Goal: Book appointment/travel/reservation

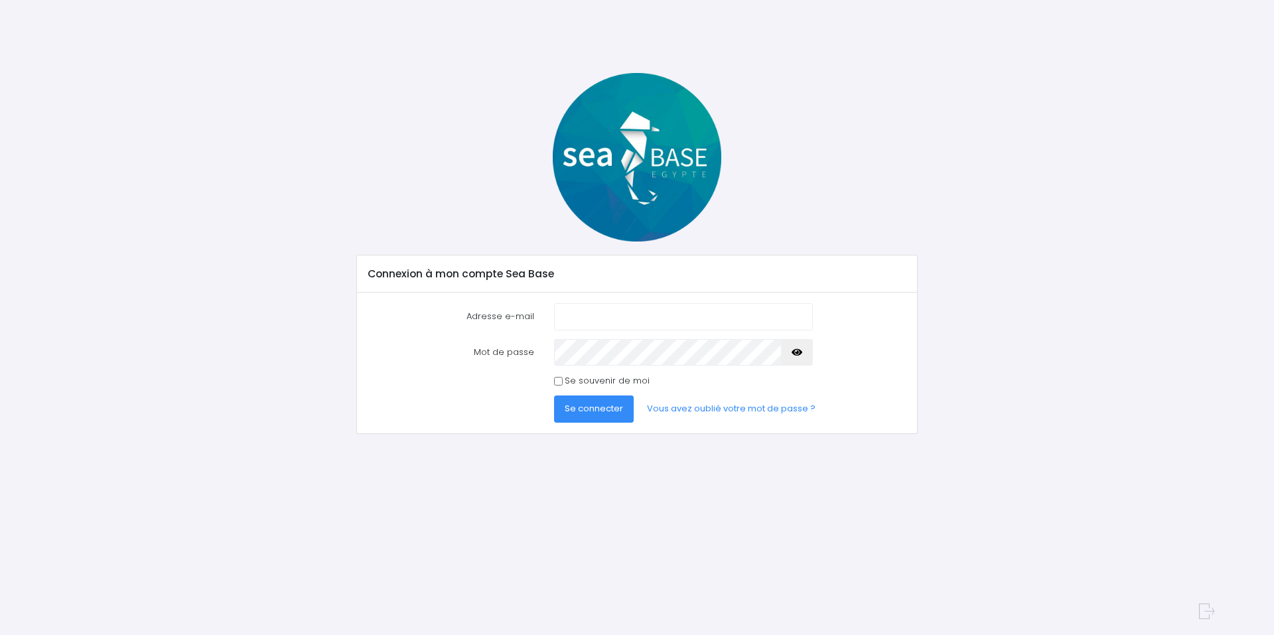
click at [609, 312] on input "Adresse e-mail" at bounding box center [683, 316] width 259 height 27
type input "sebraclot@hotmail.fr"
click at [601, 412] on span "Se connecter" at bounding box center [594, 408] width 58 height 13
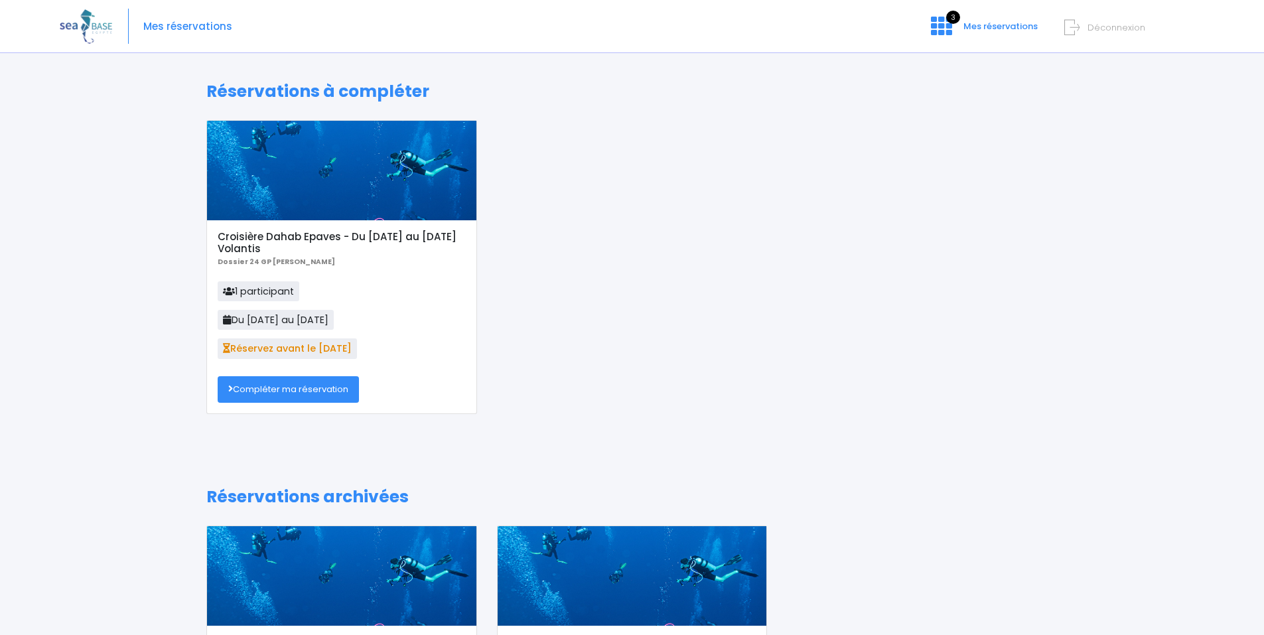
click at [311, 197] on div at bounding box center [341, 171] width 269 height 100
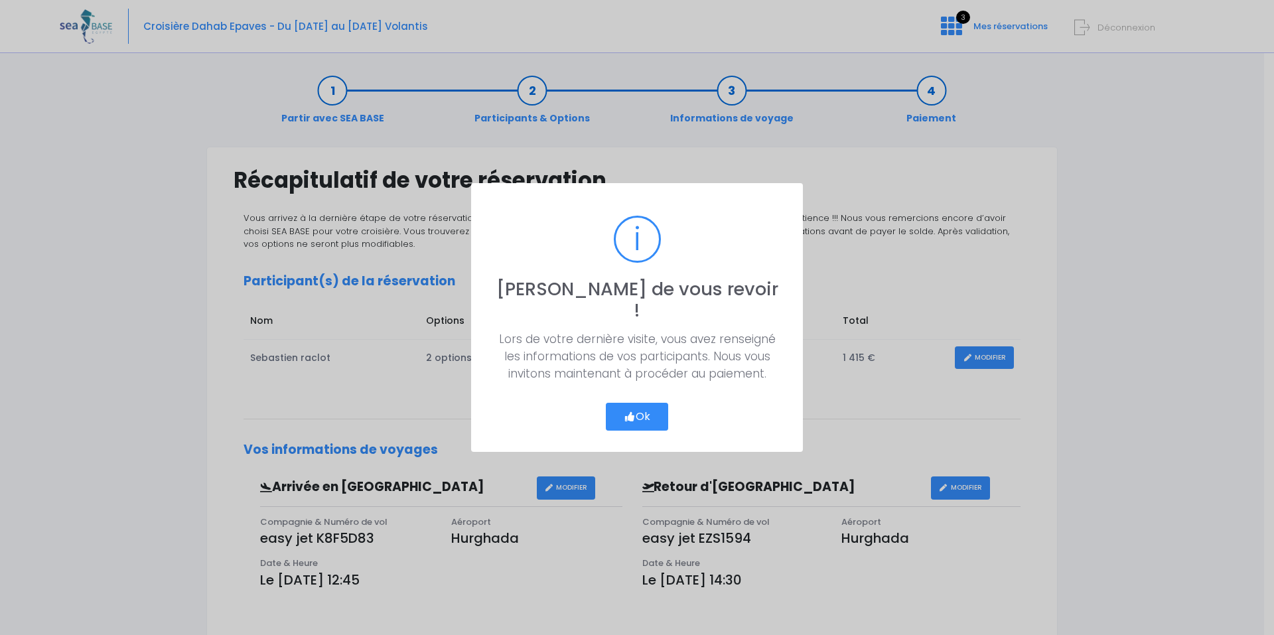
click at [646, 404] on button "Ok" at bounding box center [637, 417] width 62 height 28
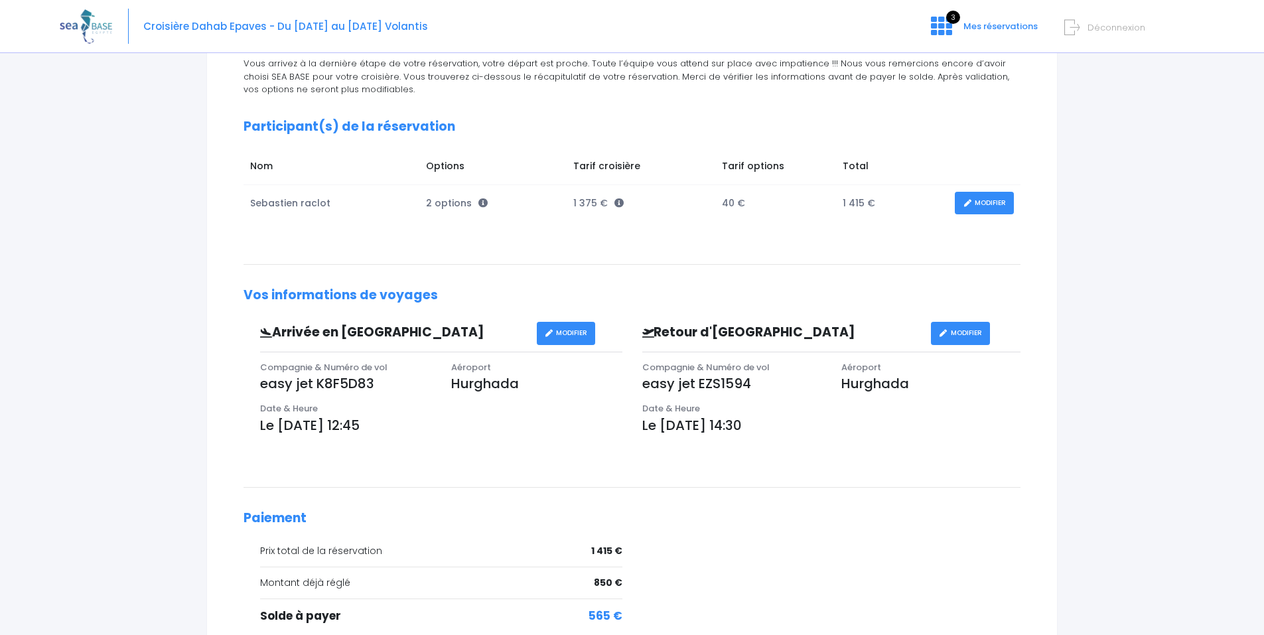
scroll to position [199, 0]
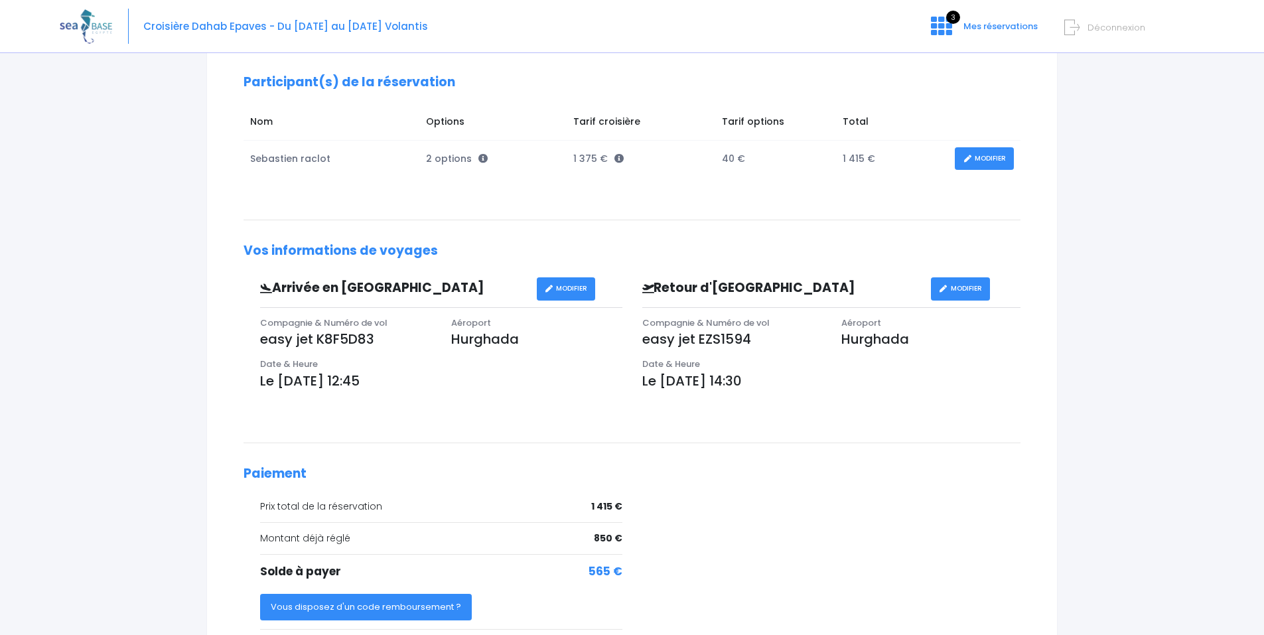
click at [981, 163] on link "MODIFIER" at bounding box center [984, 158] width 59 height 23
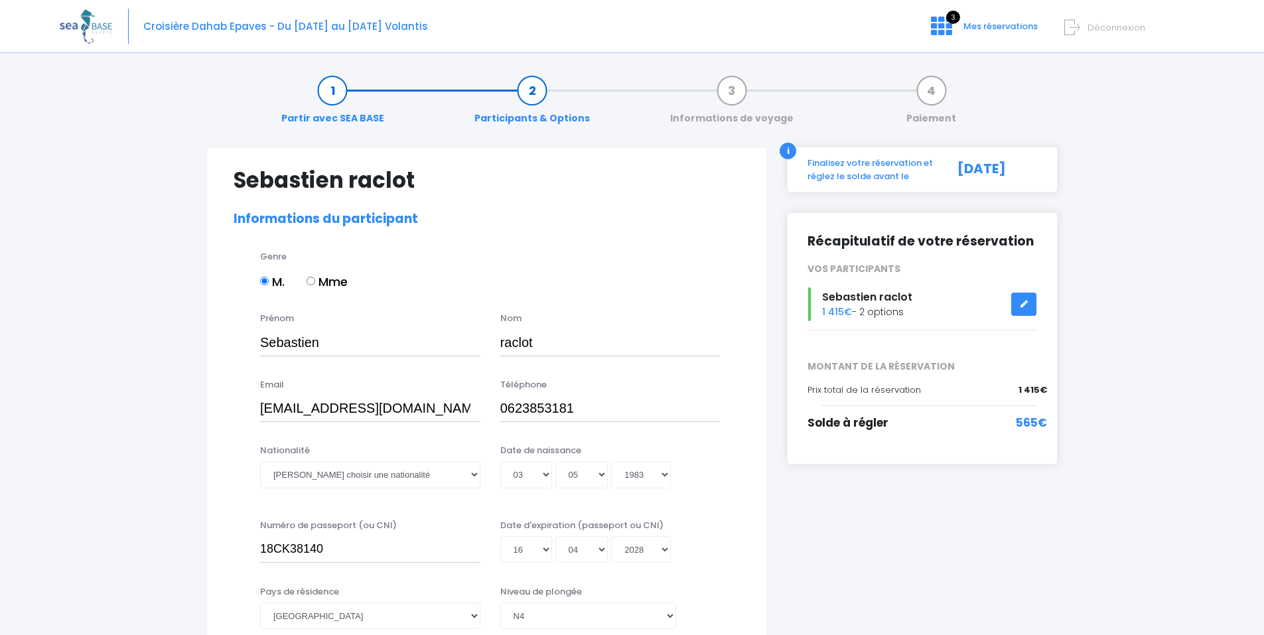
select select "N4"
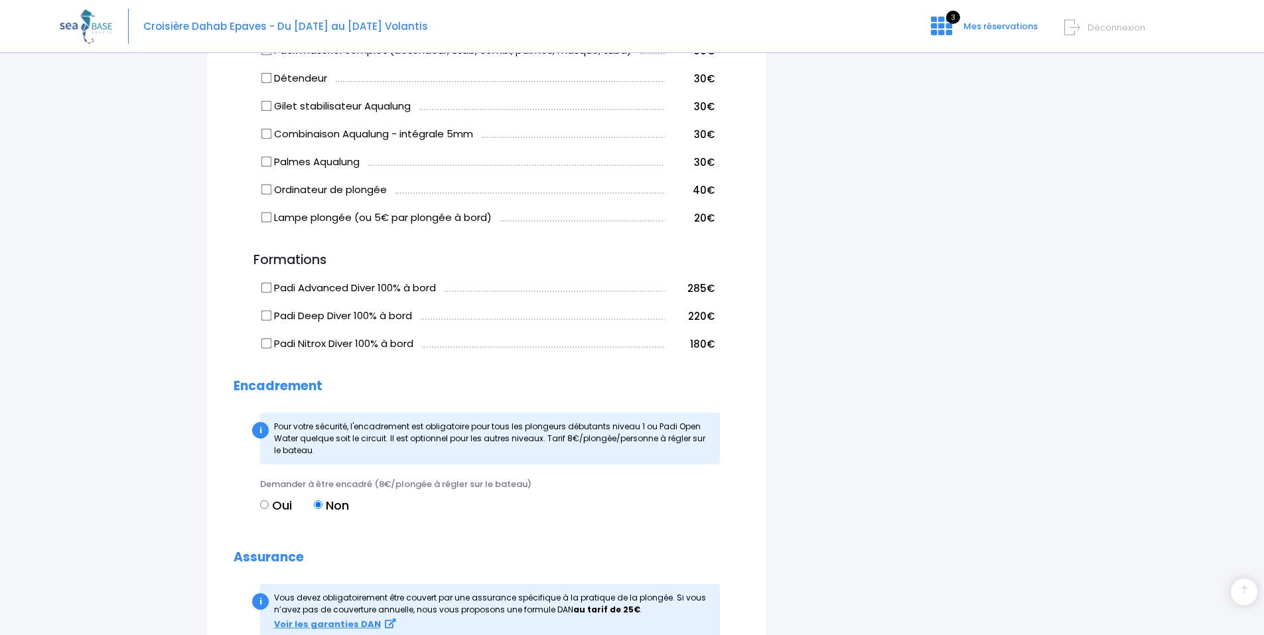
scroll to position [1431, 0]
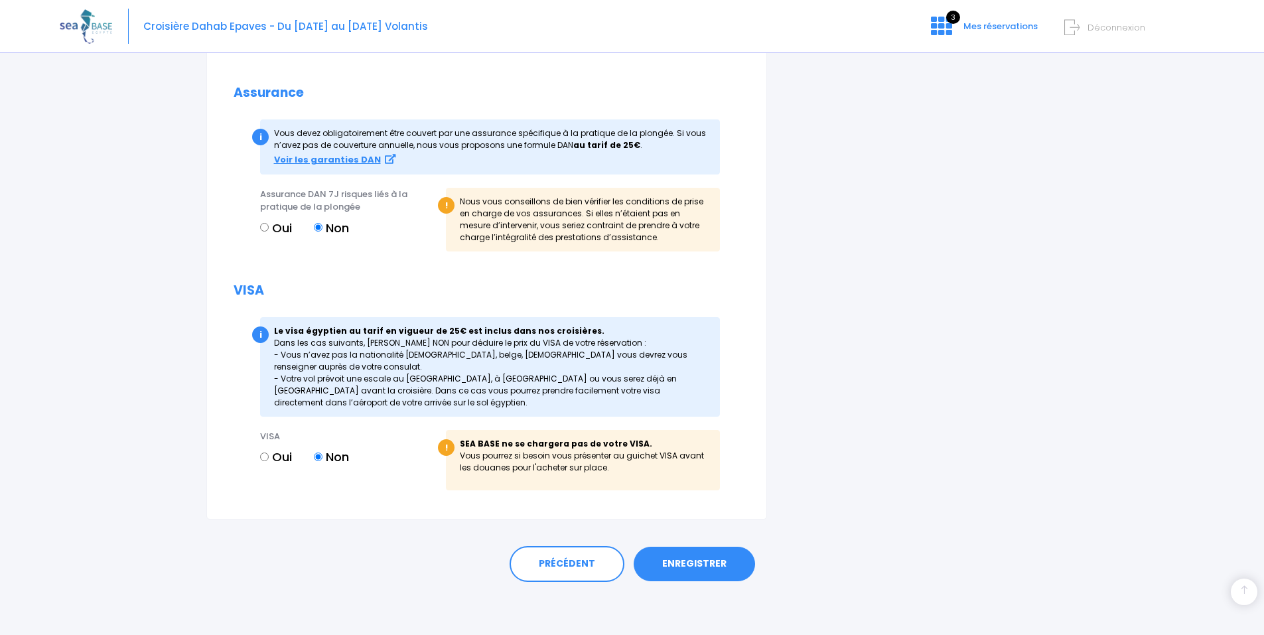
click at [715, 559] on link "ENREGISTRER" at bounding box center [694, 564] width 121 height 35
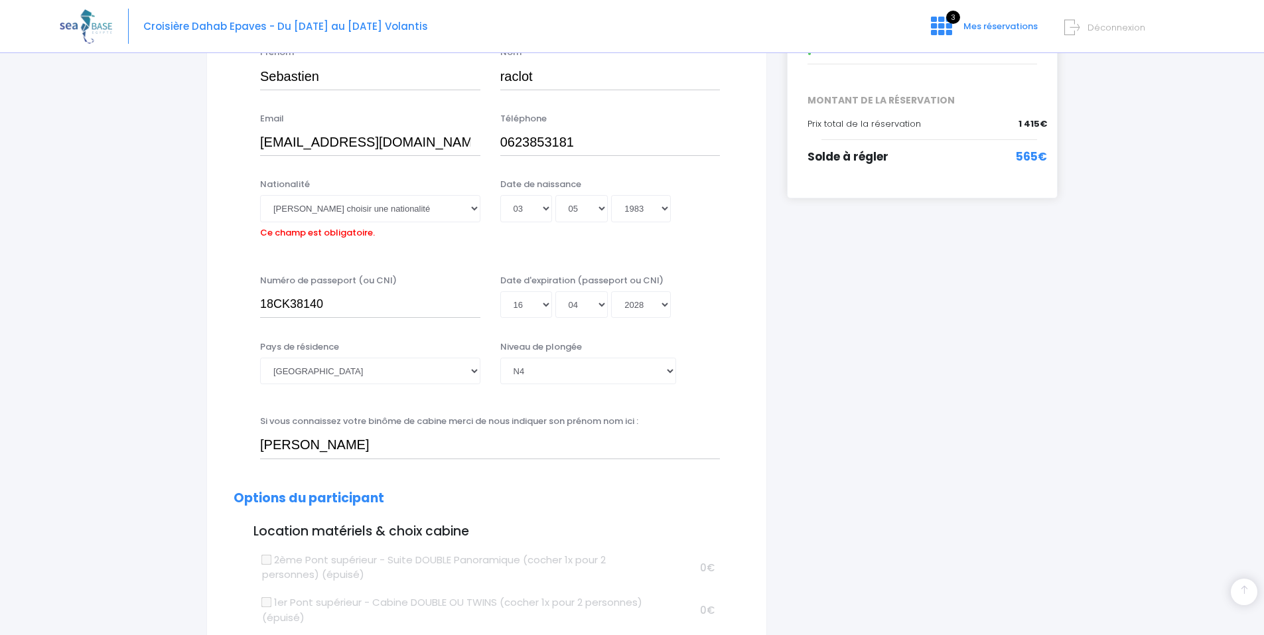
scroll to position [66, 0]
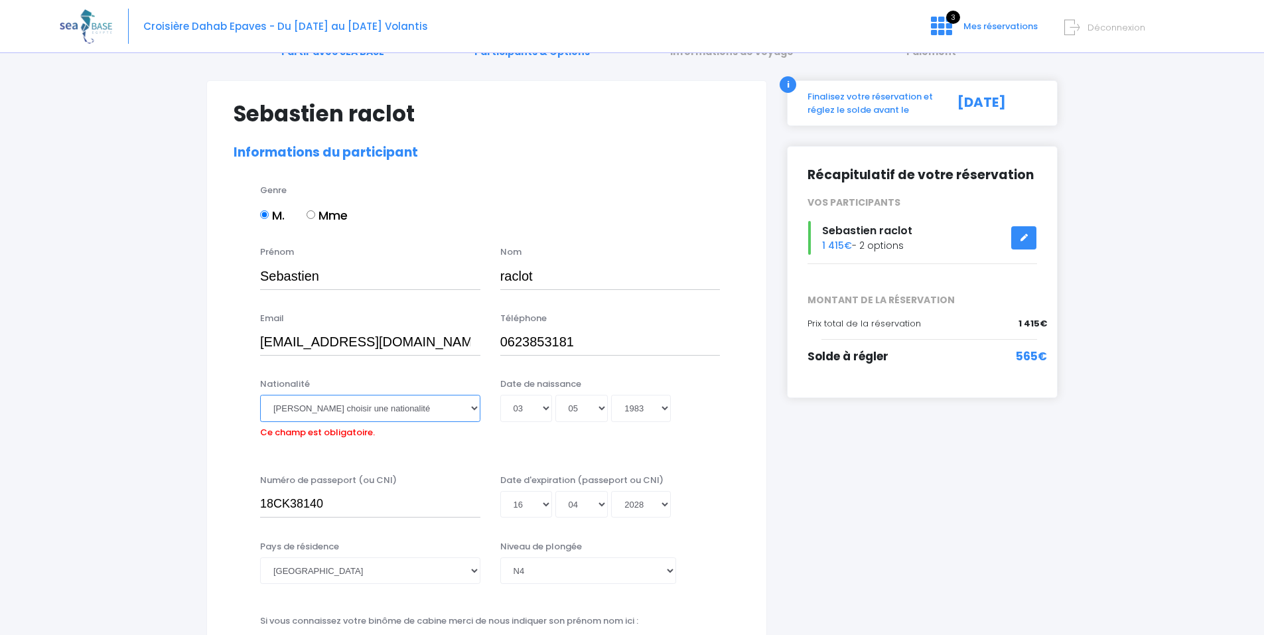
click at [475, 409] on select "Veuillez choisir une nationalité Afghane Albanaise Algerienne Allemande America…" at bounding box center [370, 408] width 220 height 27
select select "Française"
click at [260, 395] on select "Veuillez choisir une nationalité Afghane Albanaise Algerienne Allemande America…" at bounding box center [370, 408] width 220 height 27
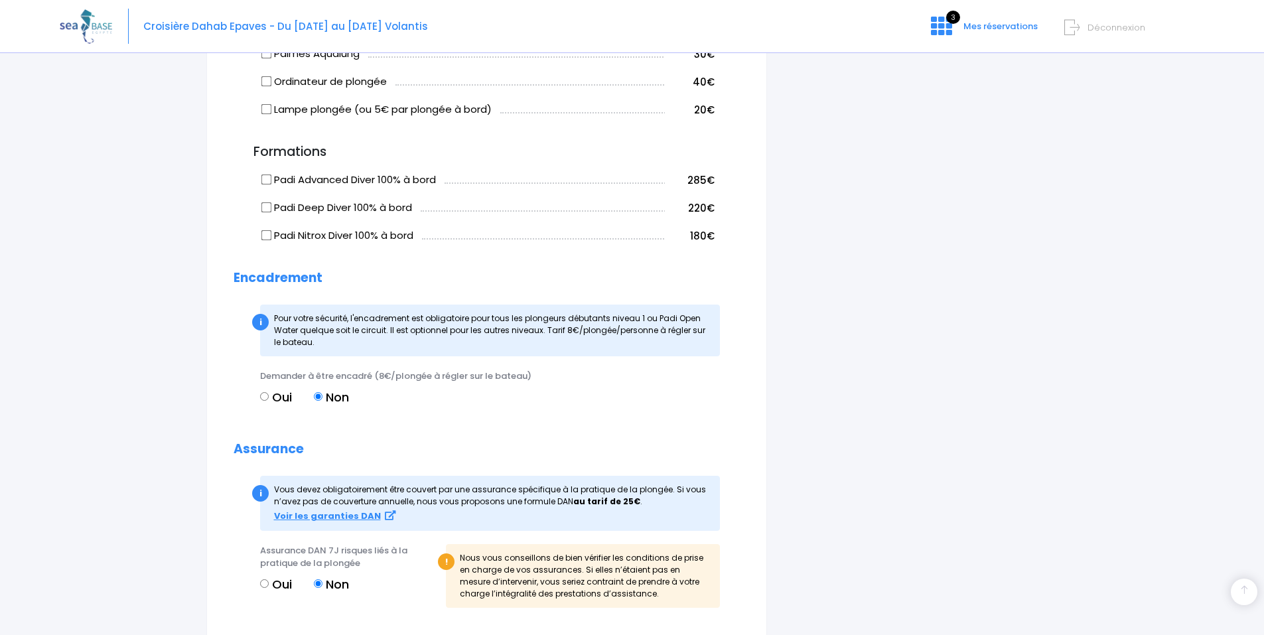
scroll to position [1394, 0]
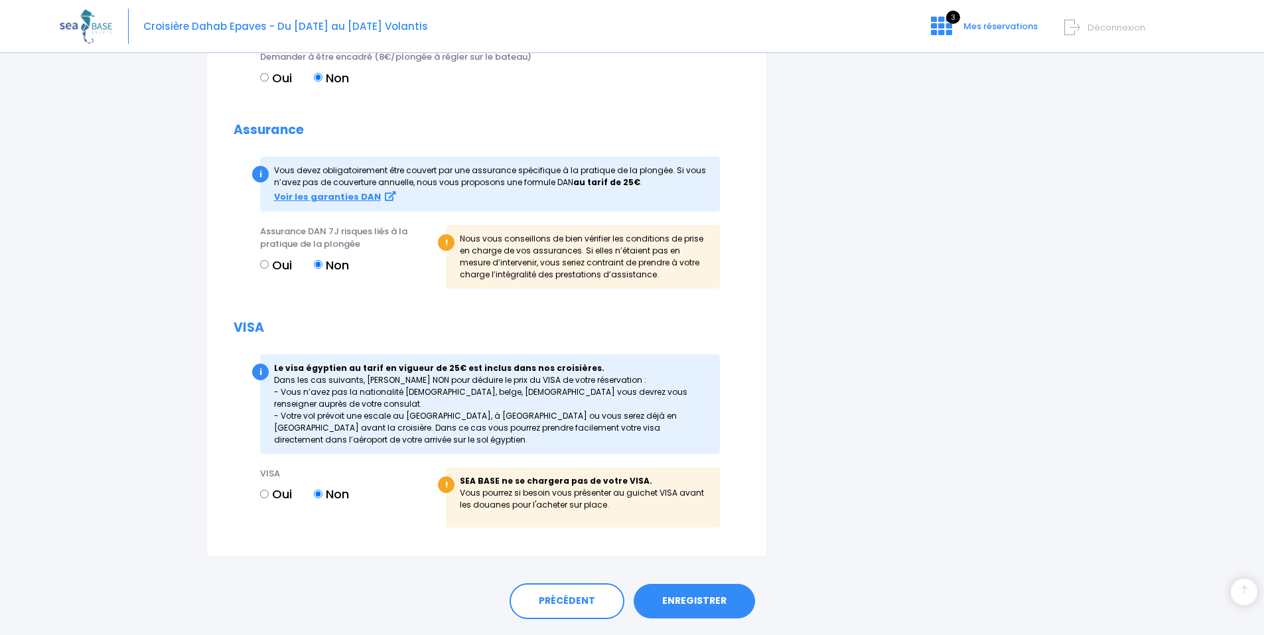
click at [696, 596] on link "ENREGISTRER" at bounding box center [694, 601] width 121 height 35
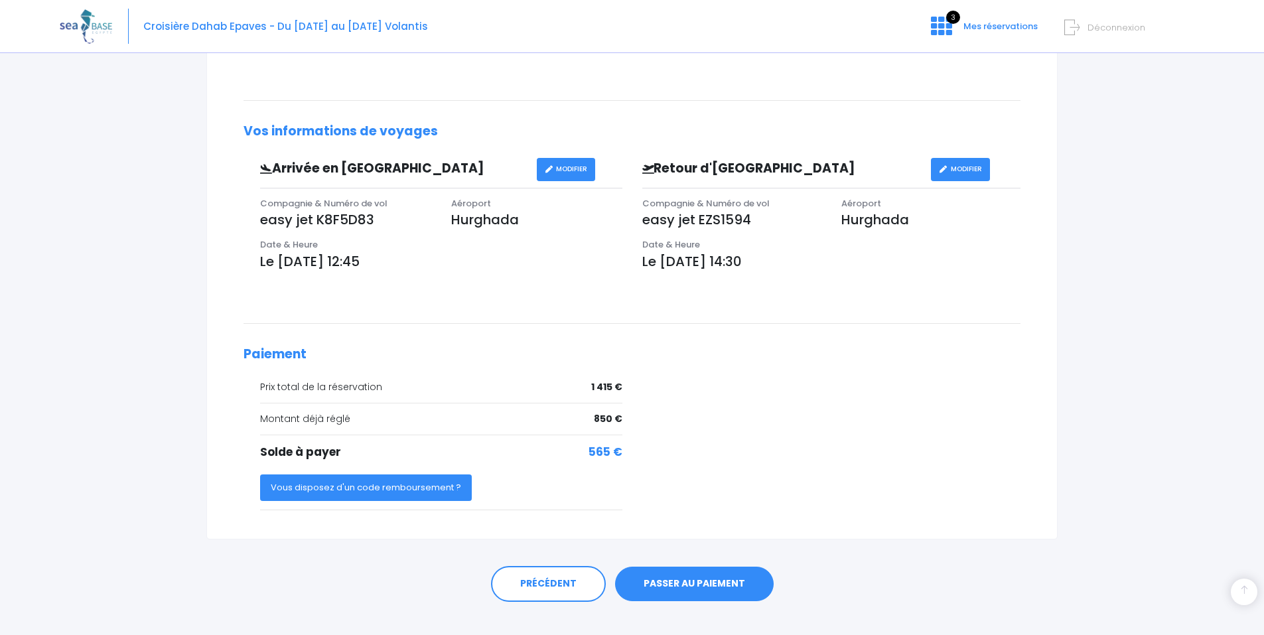
scroll to position [339, 0]
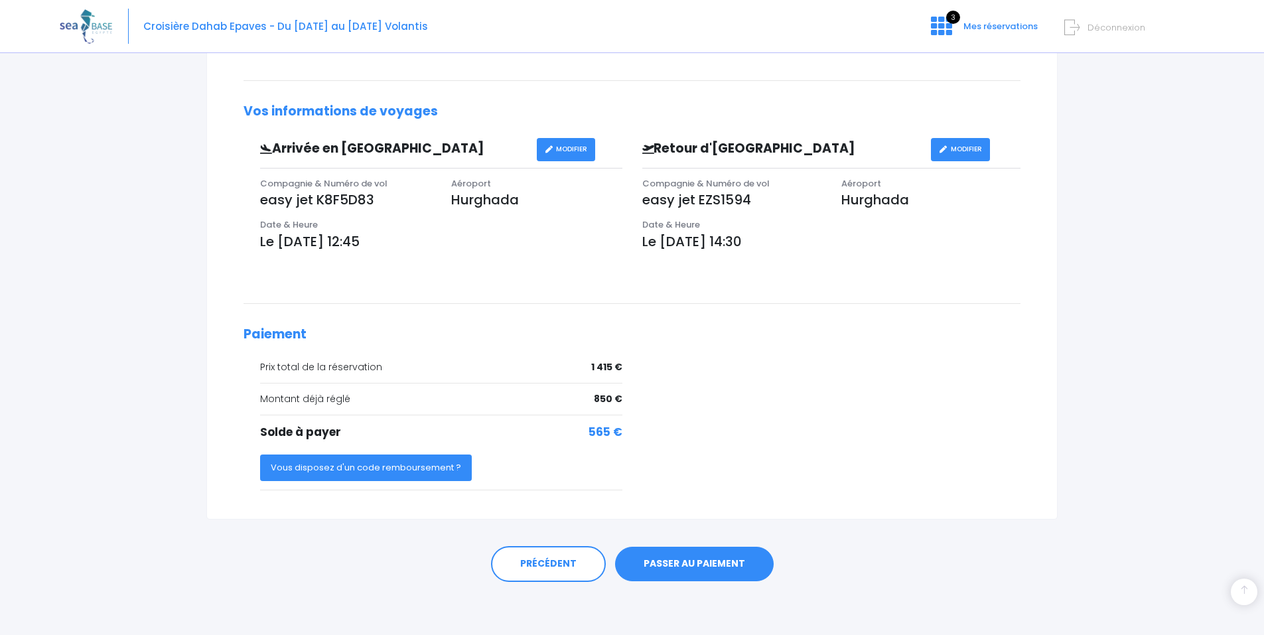
click at [698, 562] on link "PASSER AU PAIEMENT" at bounding box center [694, 564] width 159 height 35
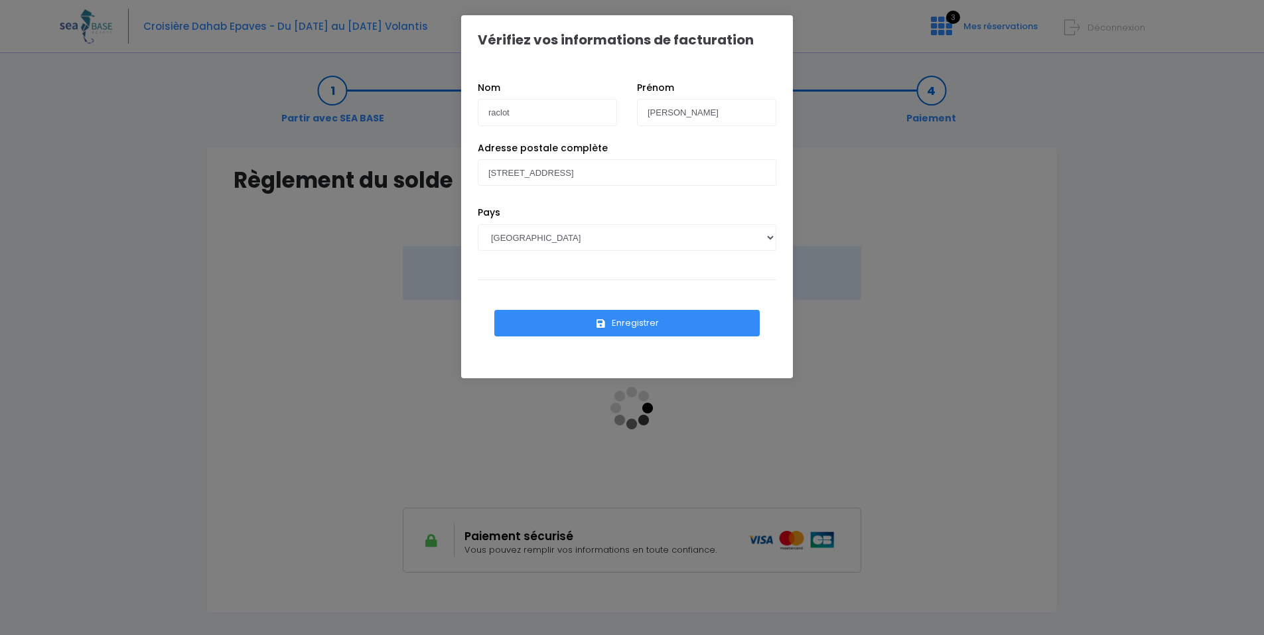
click at [615, 323] on button "Enregistrer" at bounding box center [626, 323] width 265 height 27
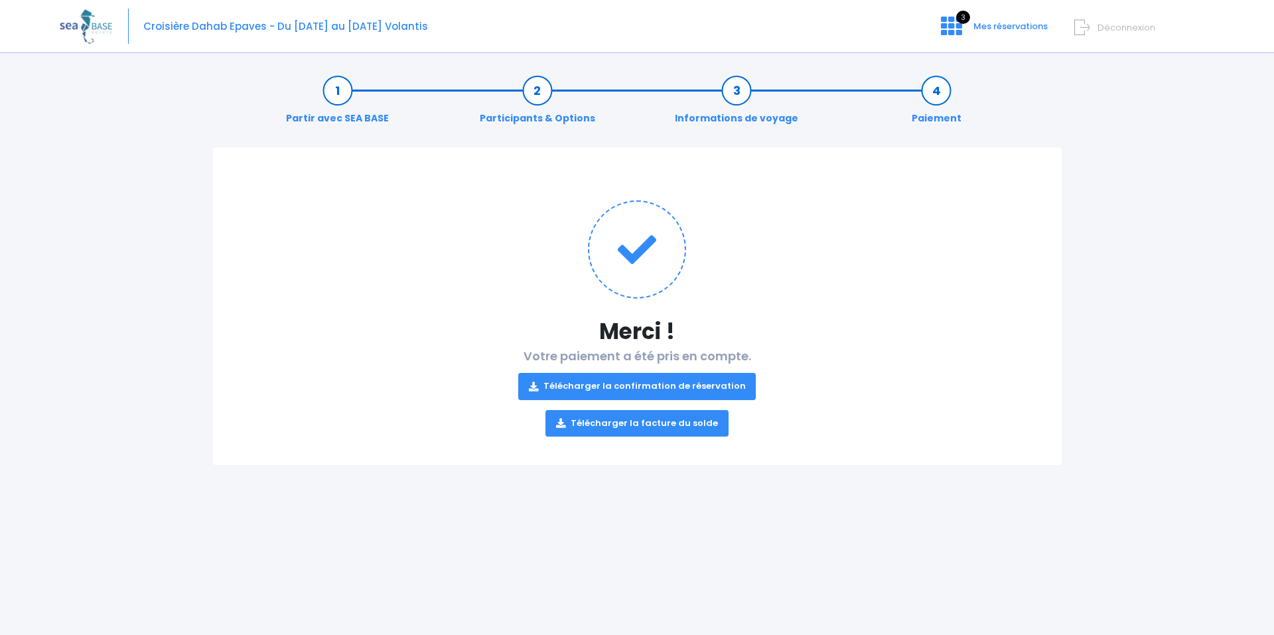
click at [676, 376] on link "Télécharger la confirmation de réservation" at bounding box center [637, 386] width 238 height 27
